Goal: Information Seeking & Learning: Learn about a topic

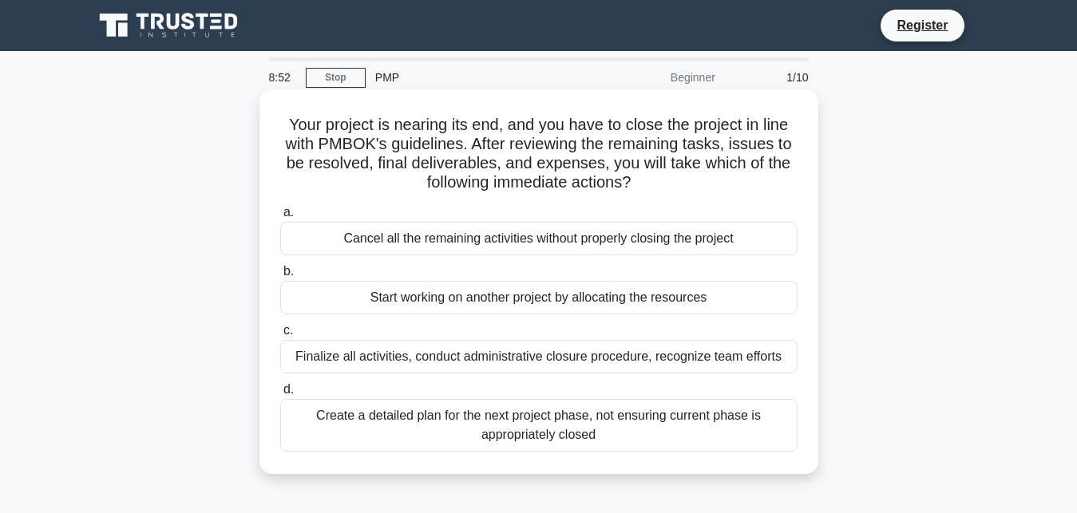
click at [397, 358] on div "Finalize all activities, conduct administrative closure procedure, recognize te…" at bounding box center [538, 357] width 517 height 34
click at [280, 336] on input "c. Finalize all activities, conduct administrative closure procedure, recognize…" at bounding box center [280, 331] width 0 height 10
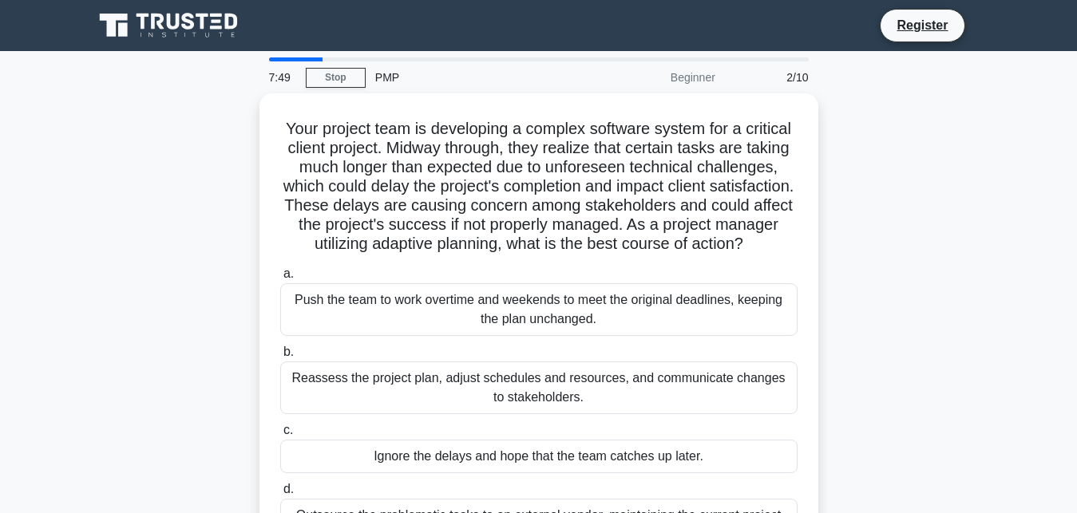
scroll to position [41, 0]
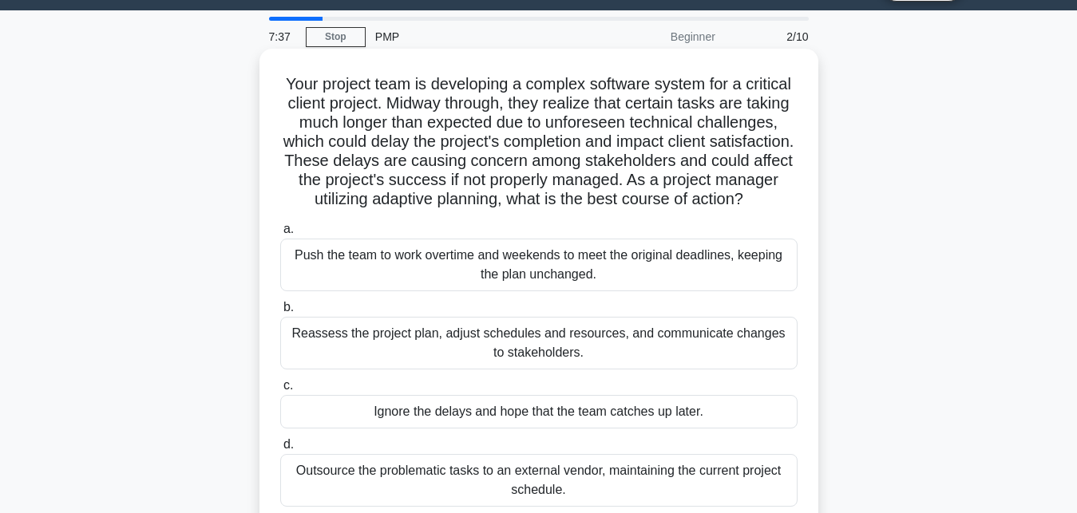
click at [529, 345] on div "Reassess the project plan, adjust schedules and resources, and communicate chan…" at bounding box center [538, 343] width 517 height 53
click at [280, 313] on input "b. Reassess the project plan, adjust schedules and resources, and communicate c…" at bounding box center [280, 307] width 0 height 10
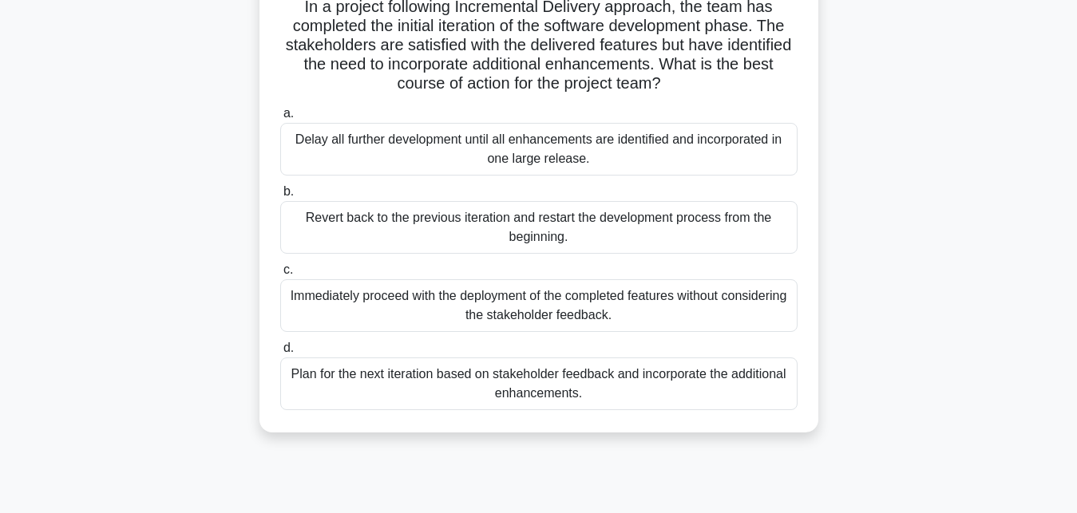
scroll to position [163, 0]
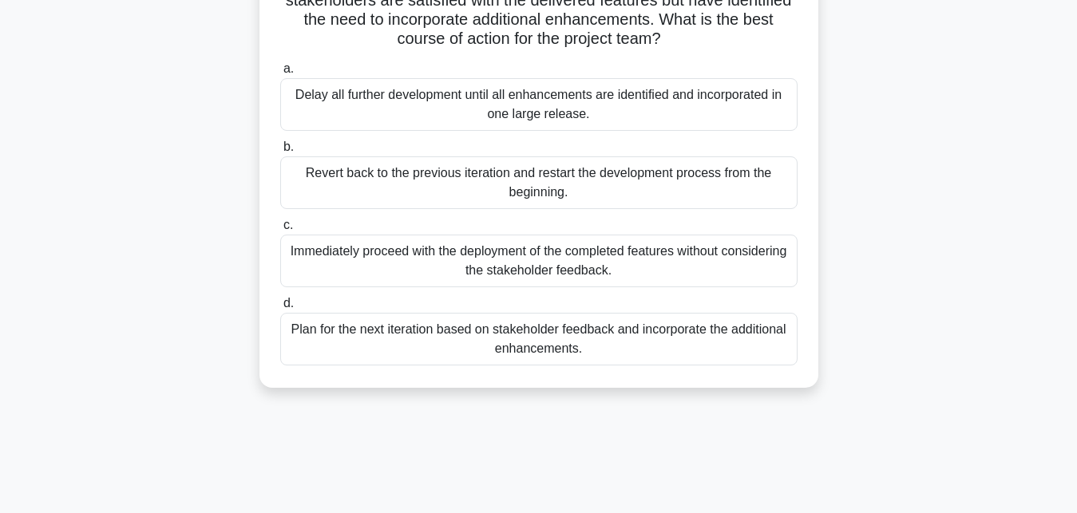
click at [647, 329] on div "Plan for the next iteration based on stakeholder feedback and incorporate the a…" at bounding box center [538, 339] width 517 height 53
click at [280, 309] on input "d. Plan for the next iteration based on stakeholder feedback and incorporate th…" at bounding box center [280, 303] width 0 height 10
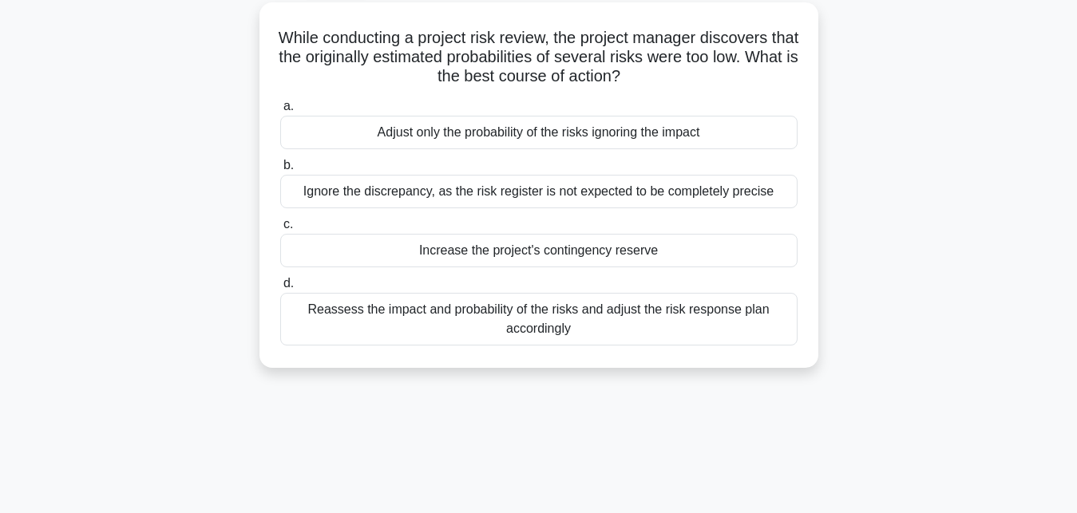
scroll to position [0, 0]
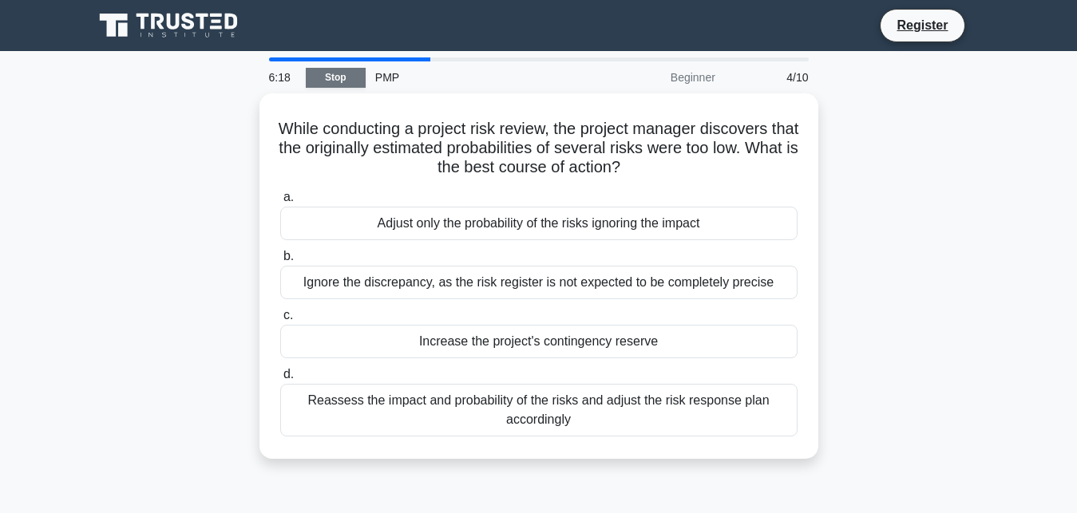
click at [327, 78] on link "Stop" at bounding box center [336, 78] width 60 height 20
